Goal: Navigation & Orientation: Find specific page/section

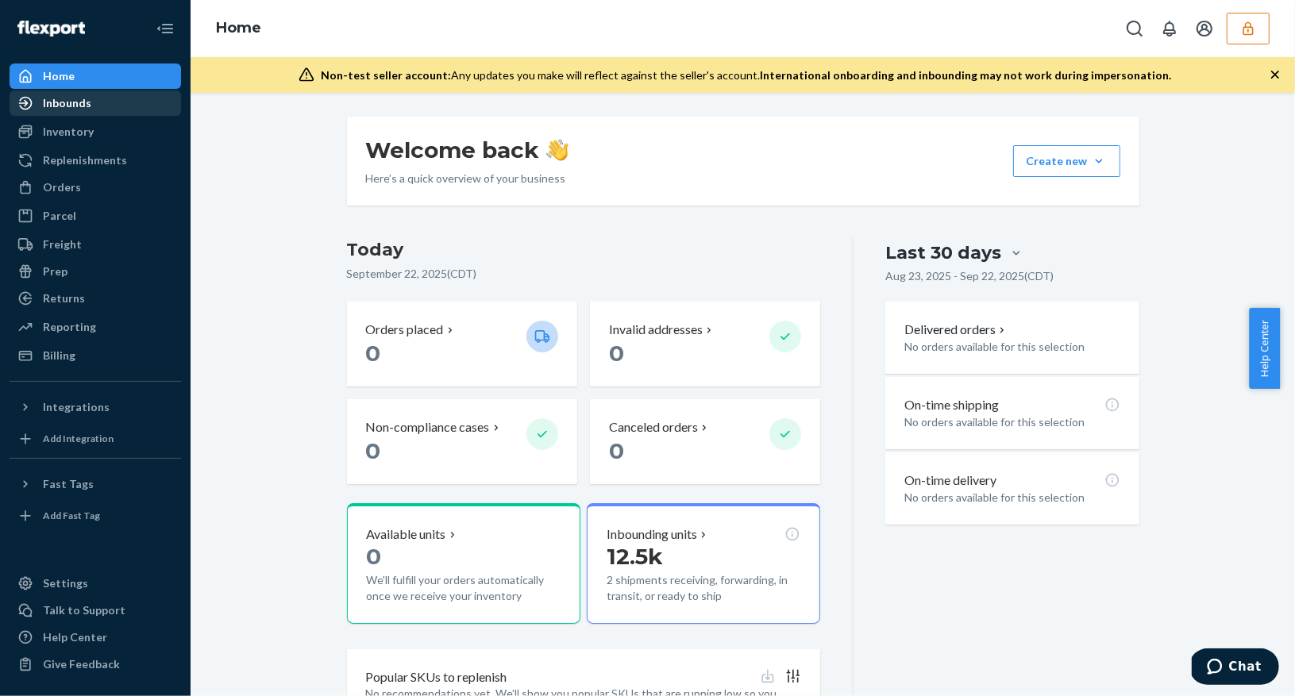
click at [51, 106] on div "Inbounds" at bounding box center [67, 103] width 48 height 16
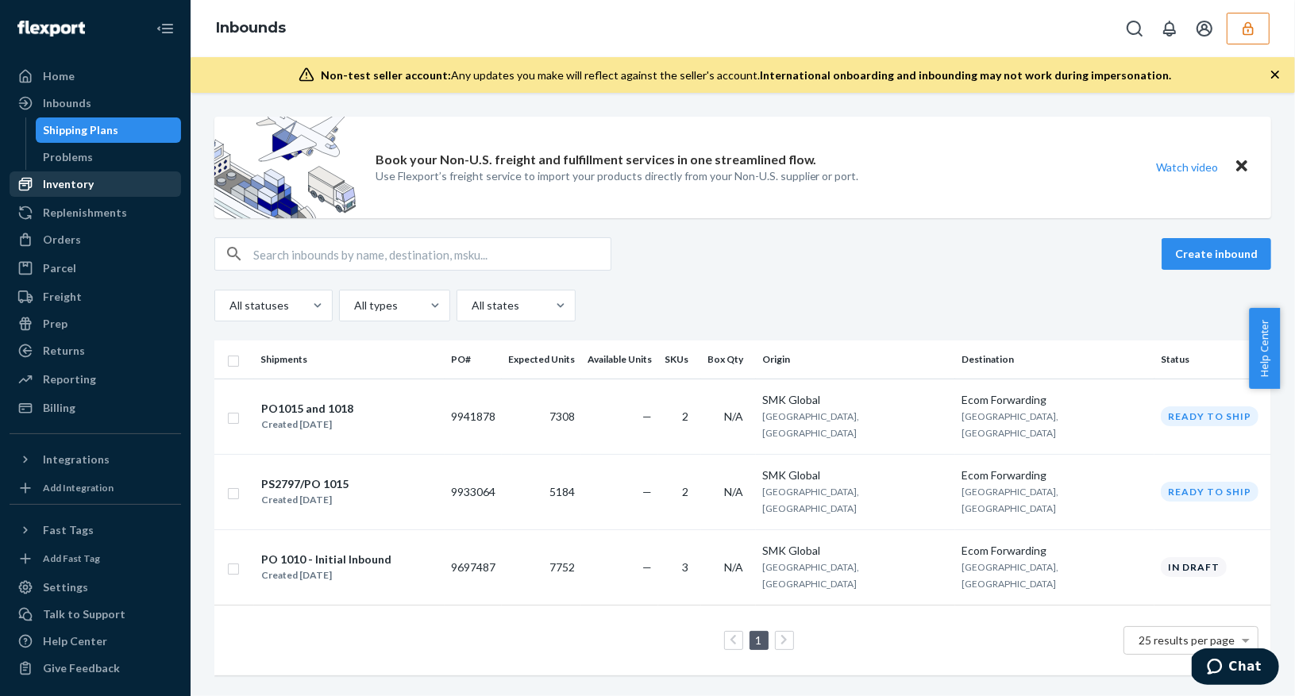
click at [92, 175] on div "Inventory" at bounding box center [95, 184] width 168 height 22
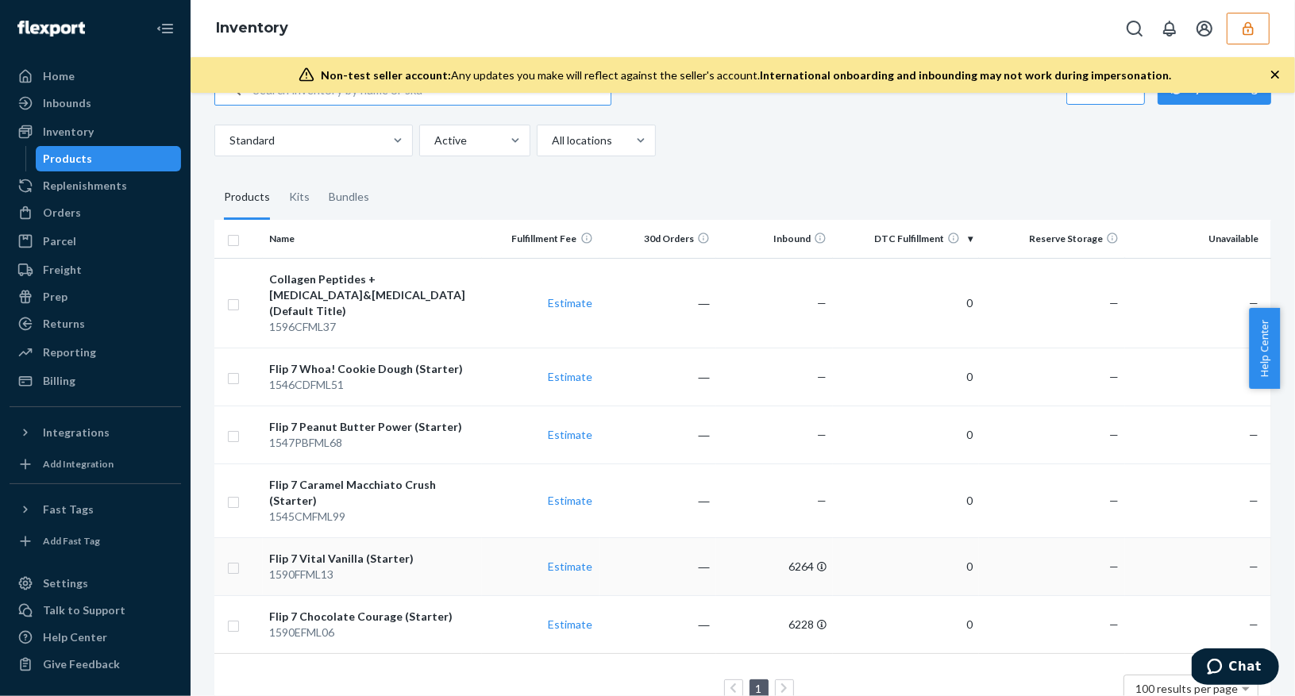
scroll to position [44, 0]
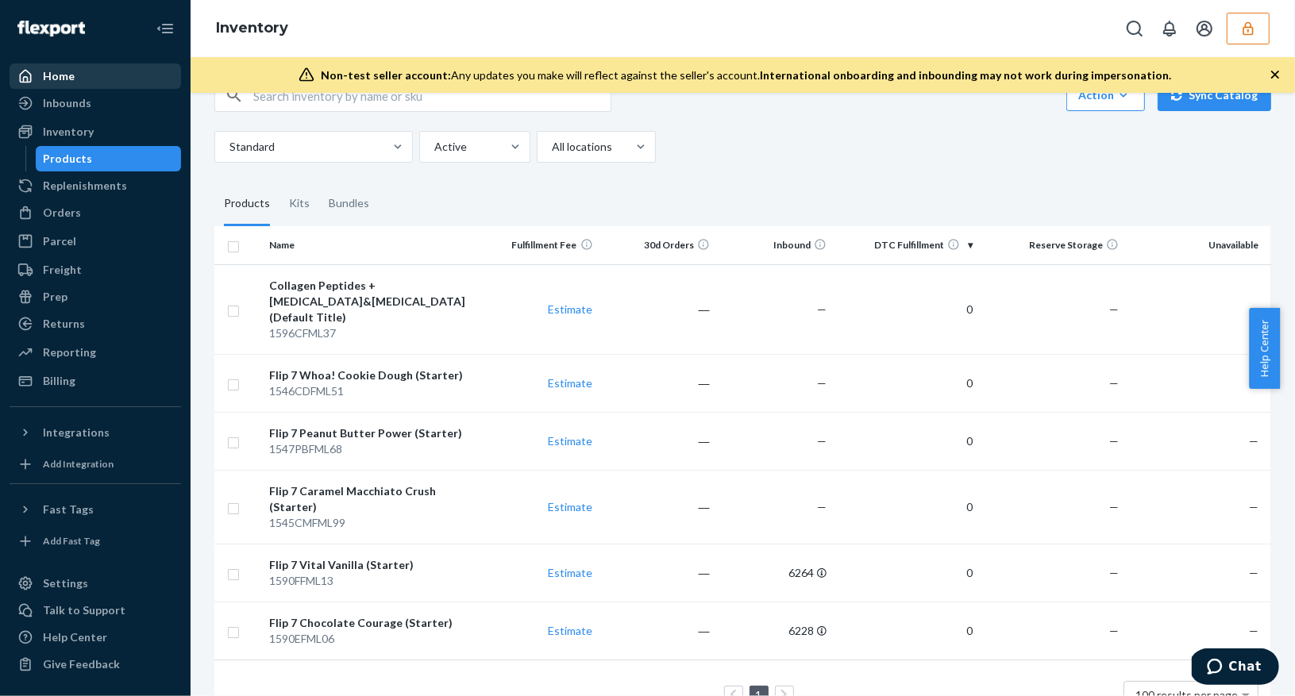
click at [111, 72] on div "Home" at bounding box center [95, 76] width 168 height 22
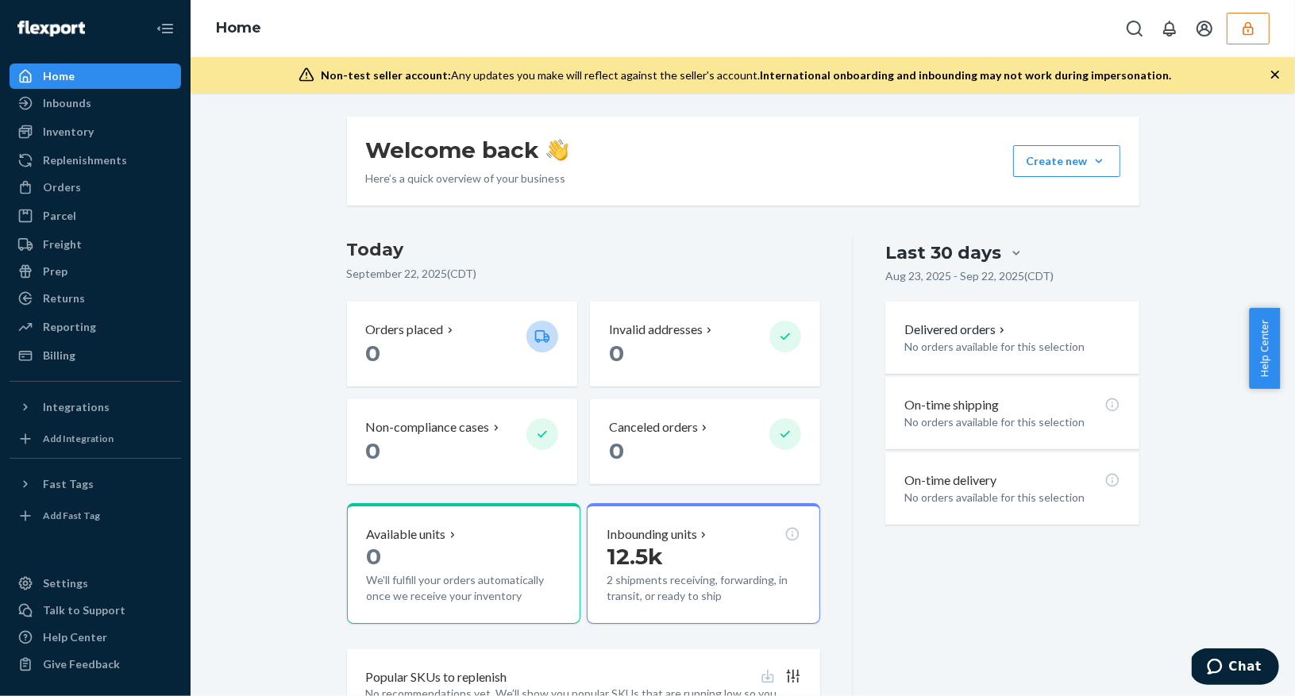
click at [1255, 31] on icon "button" at bounding box center [1248, 29] width 16 height 16
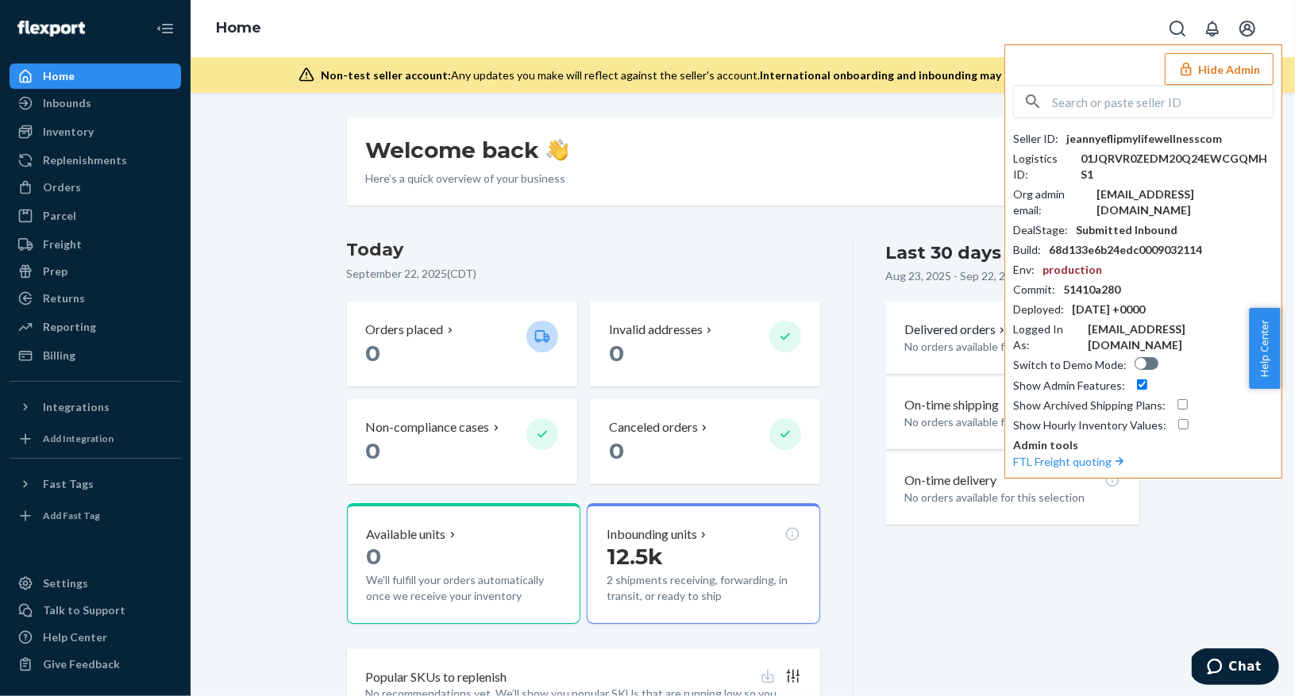
click at [1119, 119] on div "Seller ID : jeannyeflipmylifewellnesscom Logistics ID : 01JQRVR0ZEDM20Q24EWCGQM…" at bounding box center [1143, 259] width 260 height 349
click at [1115, 110] on input "text" at bounding box center [1162, 102] width 221 height 32
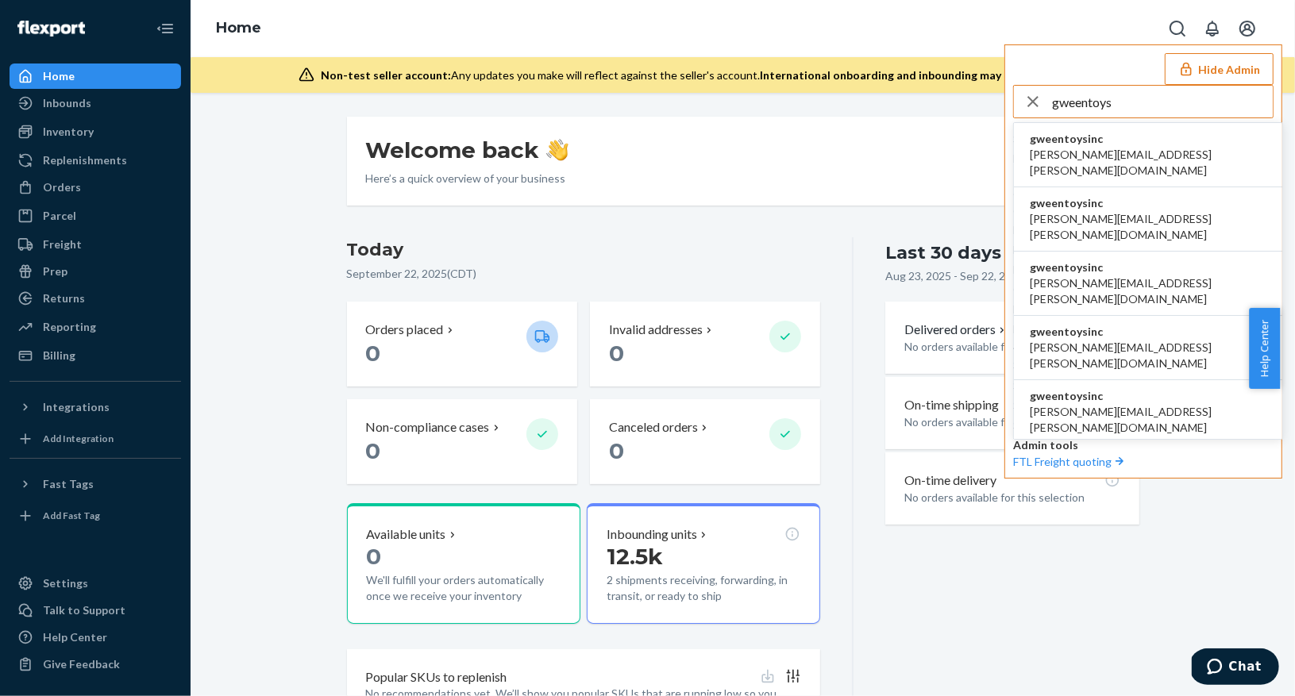
type input "gweentoys"
click at [1083, 141] on span "gweentoysinc" at bounding box center [1148, 139] width 237 height 16
